Goal: Information Seeking & Learning: Check status

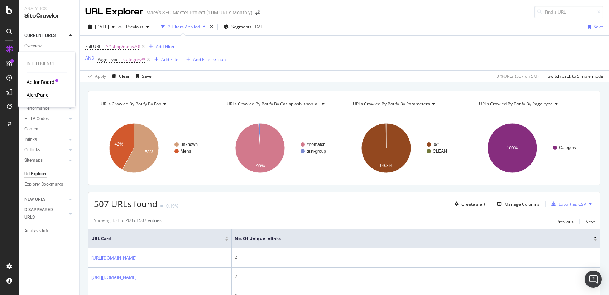
click at [41, 96] on div "AlertPanel" at bounding box center [38, 94] width 23 height 7
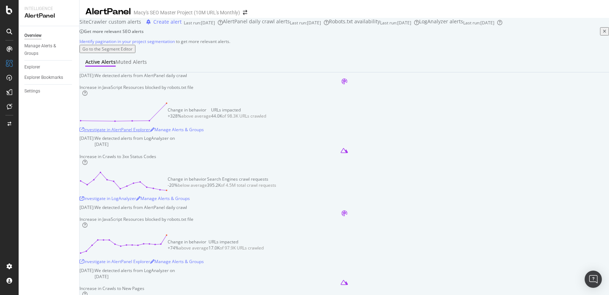
click at [150, 133] on div "Investigate in AlertPanel Explorer" at bounding box center [115, 130] width 71 height 6
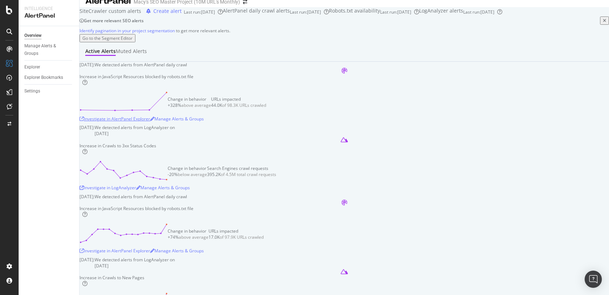
scroll to position [12, 0]
click at [151, 110] on circle at bounding box center [149, 109] width 2 height 2
click at [168, 110] on icon at bounding box center [124, 100] width 88 height 20
click at [151, 110] on circle at bounding box center [149, 109] width 2 height 2
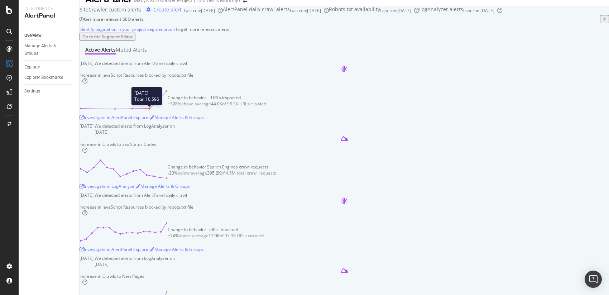
click at [151, 110] on circle at bounding box center [149, 109] width 2 height 2
click at [168, 110] on icon at bounding box center [124, 100] width 88 height 20
click at [200, 111] on div "Change in behavior +328% above average URLs impacted 44.0K of 98.3K URLs crawled" at bounding box center [345, 101] width 530 height 22
click at [168, 92] on circle at bounding box center [167, 91] width 2 height 2
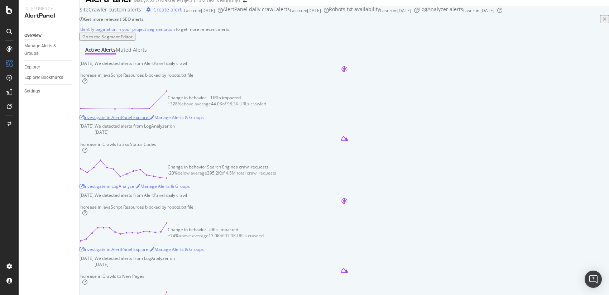
click at [150, 120] on div "Investigate in AlertPanel Explorer" at bounding box center [115, 117] width 71 height 6
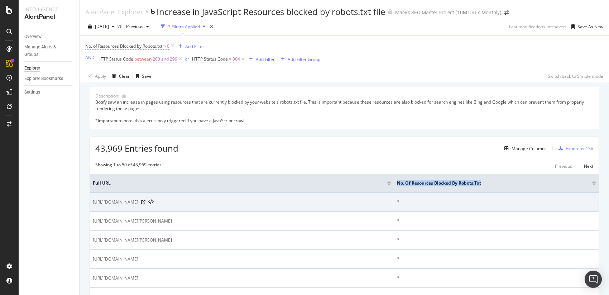
drag, startPoint x: 504, startPoint y: 183, endPoint x: 406, endPoint y: 205, distance: 100.8
click at [412, 183] on span "No. of Resources Blocked by Robots.txt" at bounding box center [489, 183] width 185 height 6
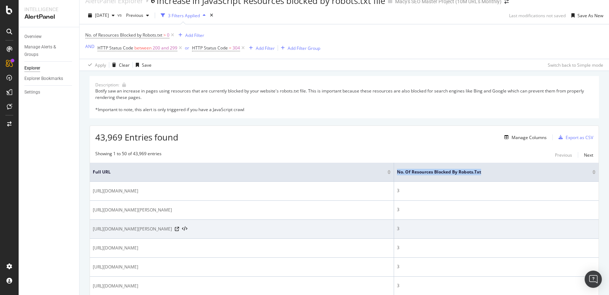
scroll to position [11, 0]
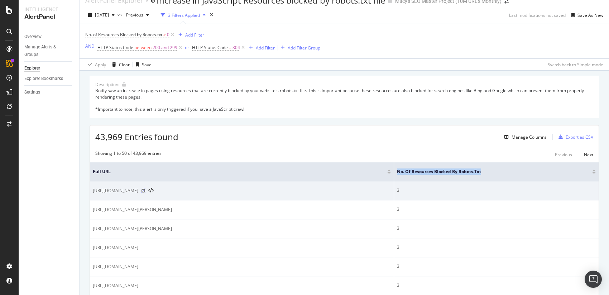
click at [146, 191] on icon at bounding box center [143, 191] width 4 height 4
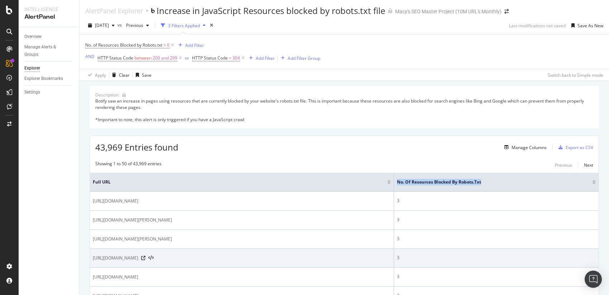
scroll to position [0, 0]
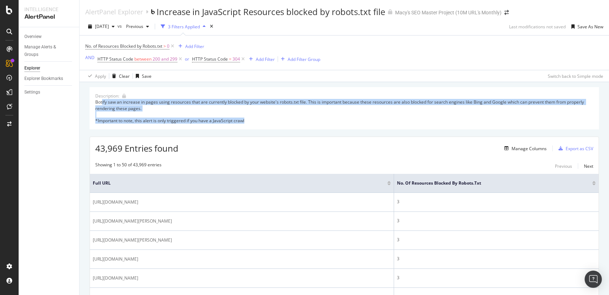
drag, startPoint x: 261, startPoint y: 119, endPoint x: 101, endPoint y: 106, distance: 160.1
click at [101, 106] on div "Botify saw an increase in pages using resources that are currently blocked by y…" at bounding box center [344, 111] width 498 height 25
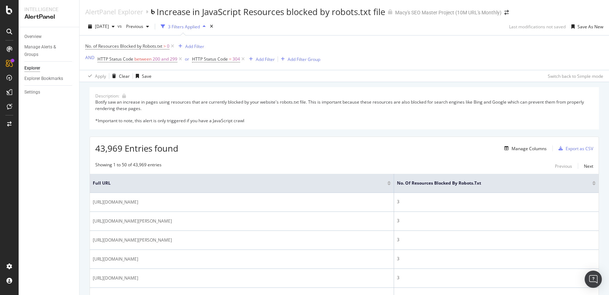
click at [108, 106] on div "Botify saw an increase in pages using resources that are currently blocked by y…" at bounding box center [344, 111] width 498 height 25
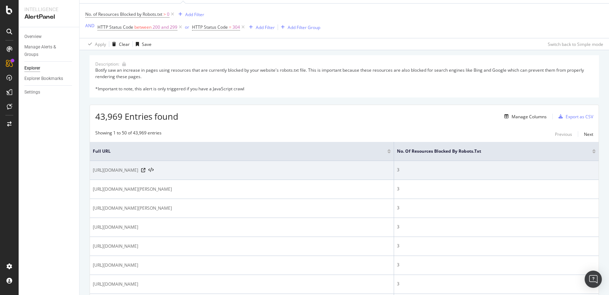
scroll to position [39, 0]
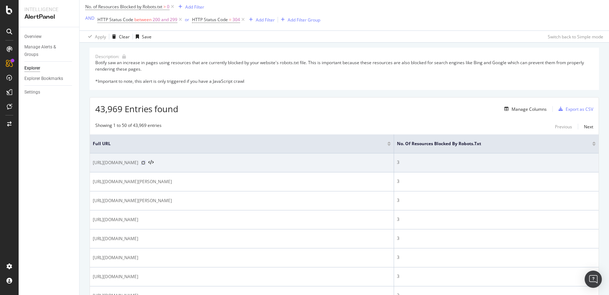
click at [146, 163] on icon at bounding box center [143, 163] width 4 height 4
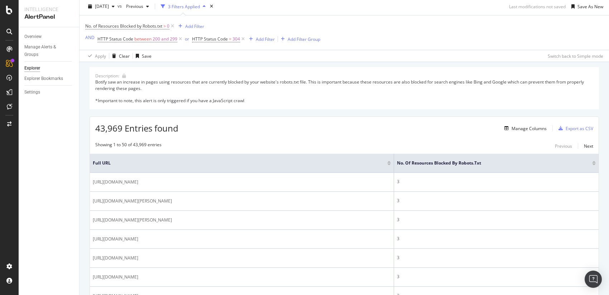
scroll to position [0, 0]
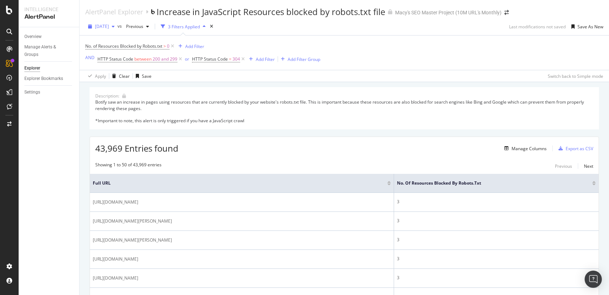
click at [109, 25] on span "[DATE]" at bounding box center [102, 26] width 14 height 6
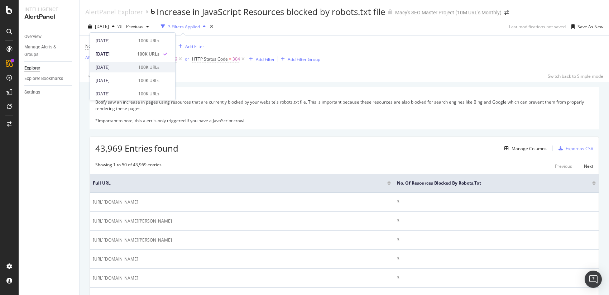
click at [116, 66] on div "[DATE]" at bounding box center [115, 67] width 38 height 6
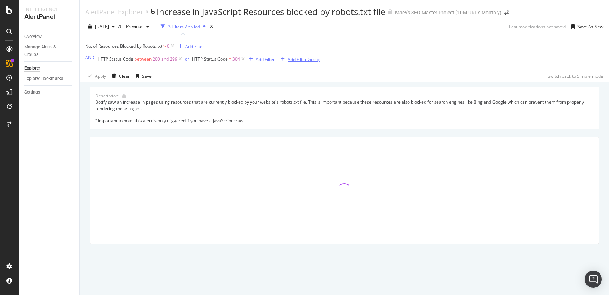
click at [319, 60] on div "Add Filter Group" at bounding box center [304, 59] width 33 height 6
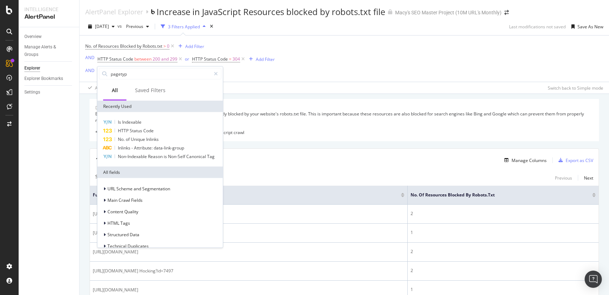
type input "pagetype"
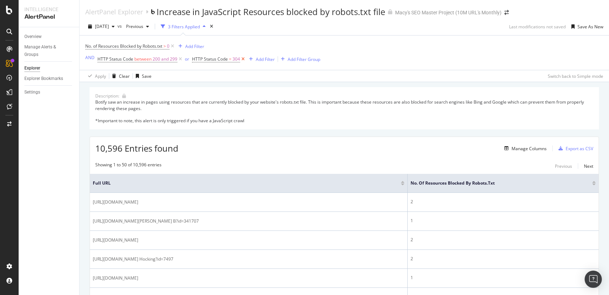
click at [243, 60] on icon at bounding box center [243, 59] width 6 height 7
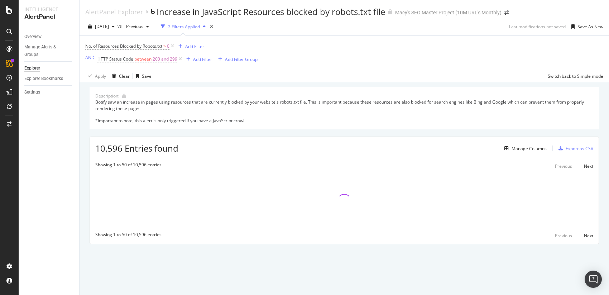
click at [179, 60] on icon at bounding box center [180, 59] width 6 height 7
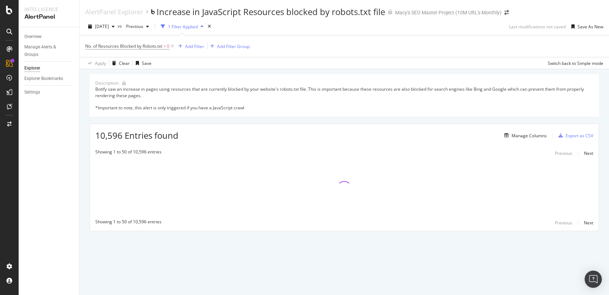
click at [173, 45] on icon at bounding box center [173, 46] width 6 height 7
click at [152, 48] on div "Add Filter Group" at bounding box center [143, 46] width 33 height 6
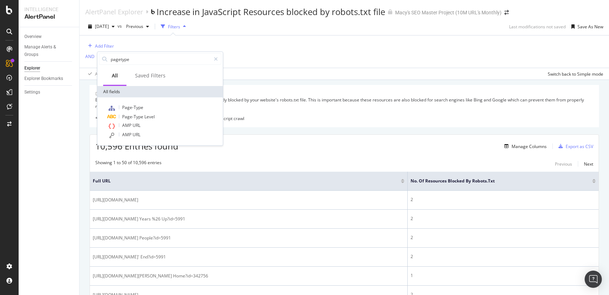
click at [280, 58] on div "Add Filter AND Add Filter Apply Clear Save Switch back to Simple mode" at bounding box center [344, 57] width 518 height 44
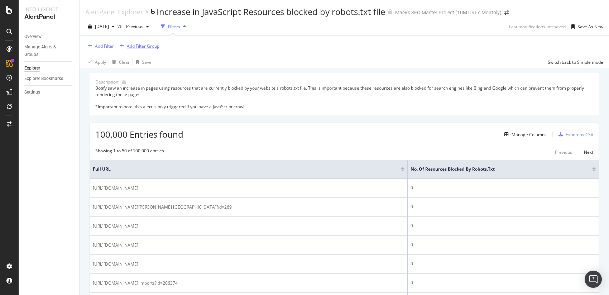
click at [145, 46] on div "Add Filter Group" at bounding box center [143, 46] width 33 height 6
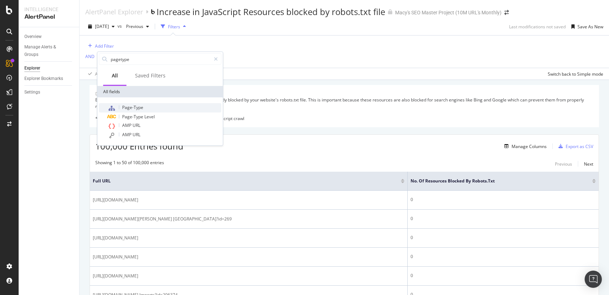
click at [133, 106] on span "Page-Type" at bounding box center [132, 107] width 21 height 6
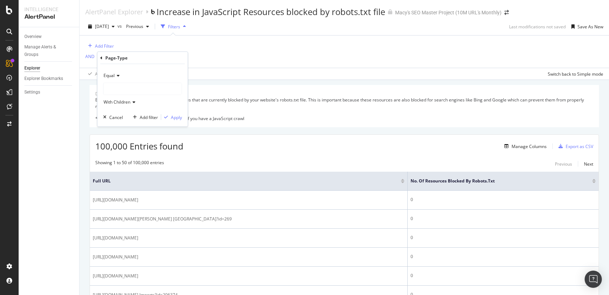
click at [123, 101] on span "With Children" at bounding box center [117, 102] width 27 height 6
click at [117, 89] on div at bounding box center [143, 88] width 78 height 11
click at [119, 88] on div at bounding box center [143, 88] width 78 height 11
click at [119, 87] on div at bounding box center [143, 88] width 78 height 11
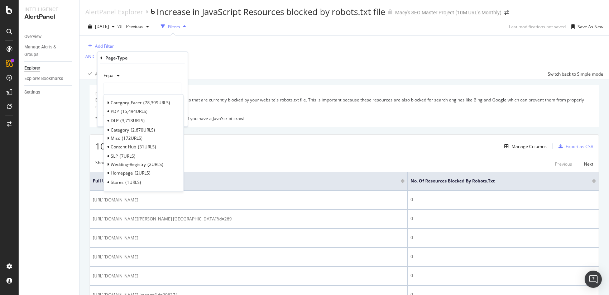
click at [114, 111] on span "PDP" at bounding box center [115, 111] width 8 height 6
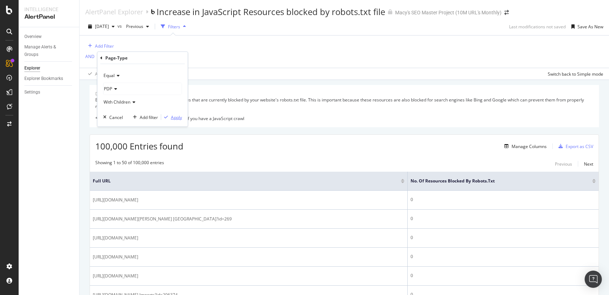
click at [174, 118] on div "Apply" at bounding box center [176, 117] width 11 height 6
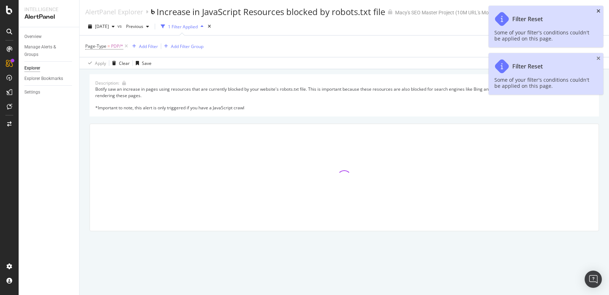
click at [600, 11] on div "Filter Reset Some of your filter's conditions couldn't be applied on this page." at bounding box center [546, 27] width 115 height 42
click at [599, 10] on icon "close toast" at bounding box center [599, 11] width 4 height 5
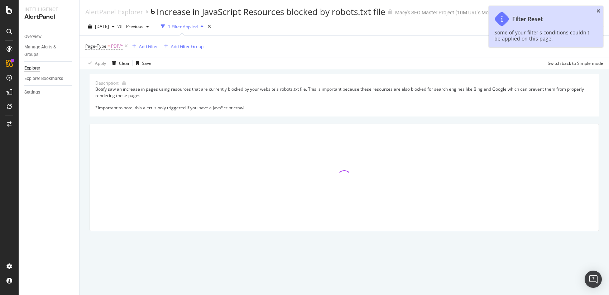
click at [600, 9] on icon "close toast" at bounding box center [599, 11] width 4 height 5
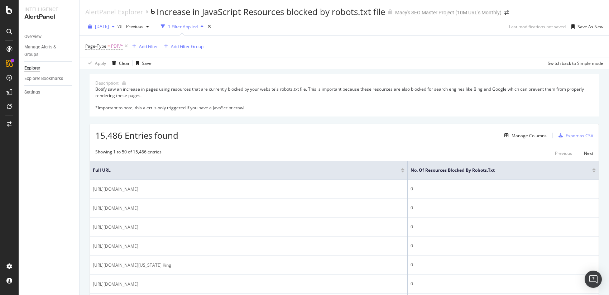
click at [109, 25] on span "2025 Sep. 20th" at bounding box center [102, 26] width 14 height 6
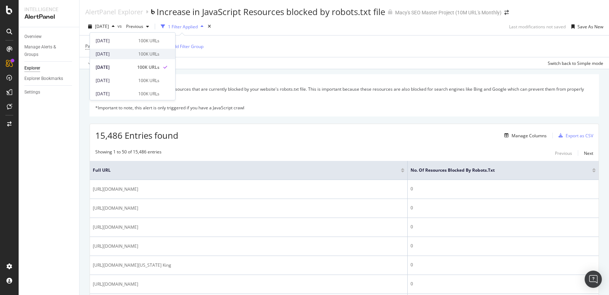
click at [115, 52] on div "[DATE]" at bounding box center [115, 54] width 38 height 6
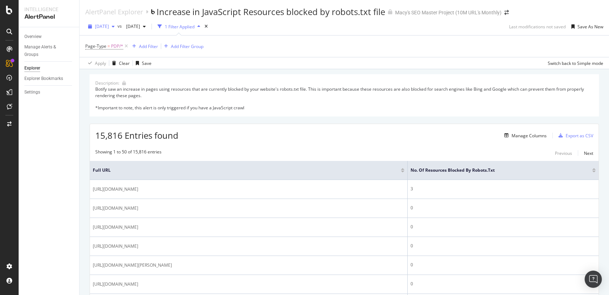
click at [109, 26] on span "[DATE]" at bounding box center [102, 26] width 14 height 6
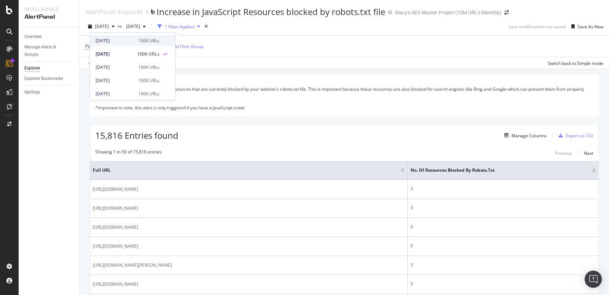
click at [117, 42] on div "2025 Sep. 22nd" at bounding box center [115, 41] width 38 height 6
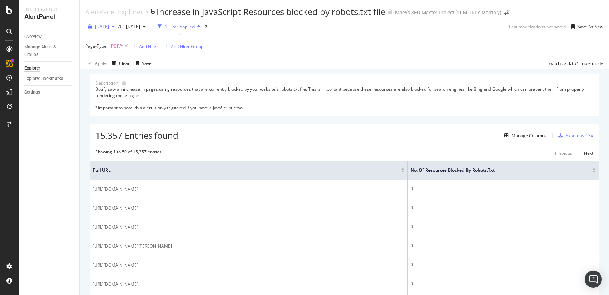
click at [109, 28] on span "2025 Sep. 22nd" at bounding box center [102, 26] width 14 height 6
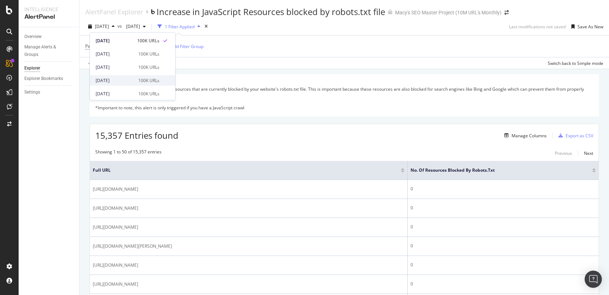
click at [112, 79] on div "2025 Sep. 19th" at bounding box center [115, 80] width 38 height 6
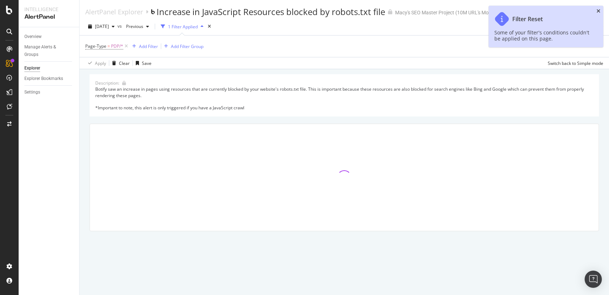
click at [600, 10] on icon "close toast" at bounding box center [599, 11] width 4 height 5
